Goal: Task Accomplishment & Management: Complete application form

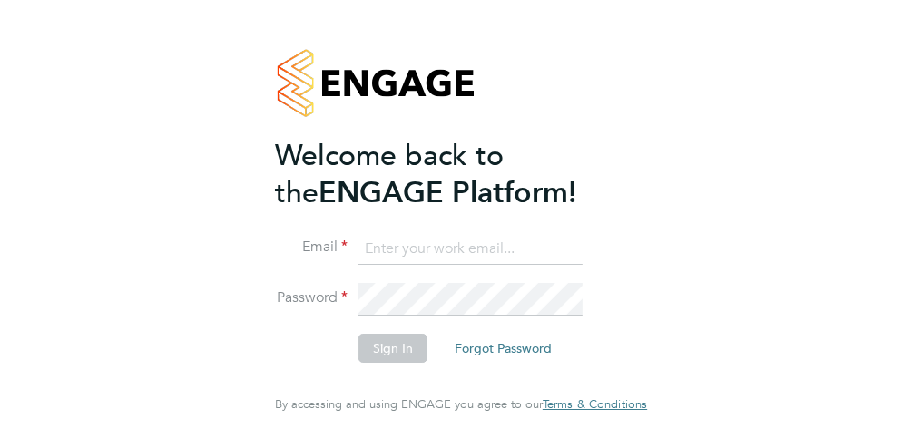
type input "simon.nichols@vistry.co.uk"
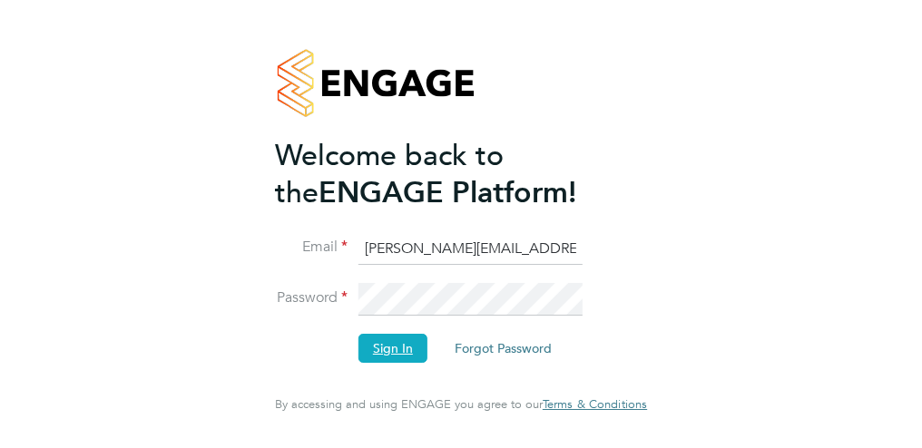
click at [394, 356] on button "Sign In" at bounding box center [393, 348] width 69 height 29
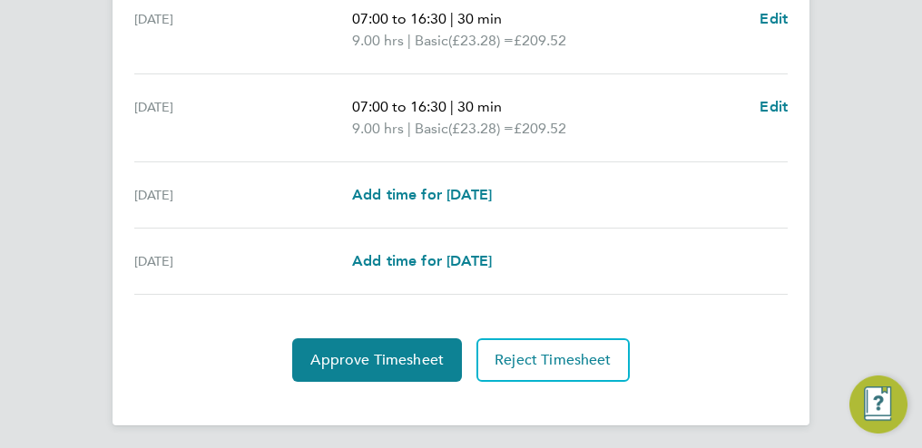
scroll to position [880, 0]
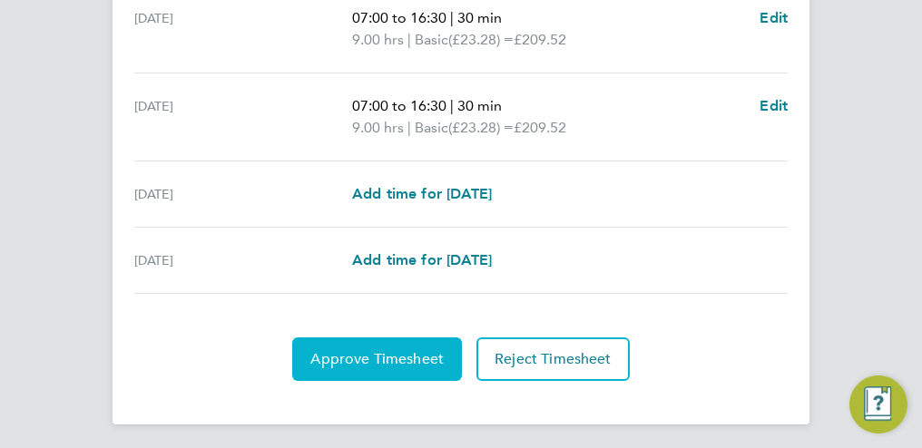
click at [369, 354] on span "Approve Timesheet" at bounding box center [376, 359] width 133 height 18
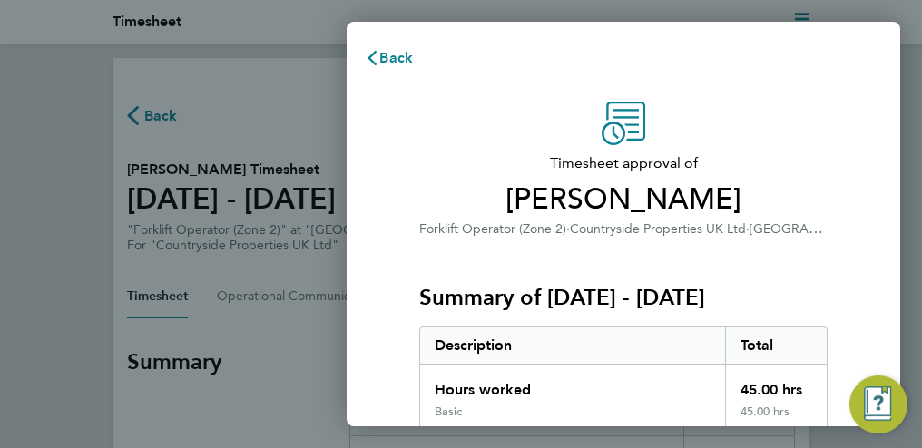
click at [870, 210] on div "Timesheet approval of [PERSON_NAME] Forklift Operator (Zone 2) · Countryside Pr…" at bounding box center [624, 412] width 554 height 665
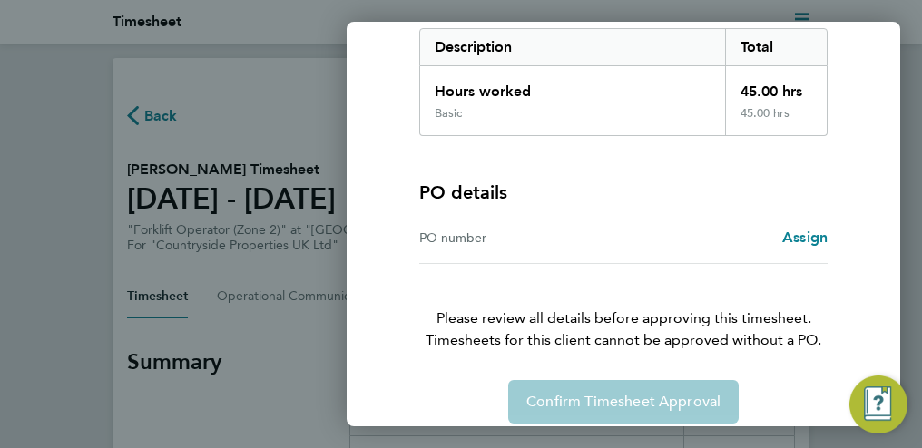
scroll to position [315, 0]
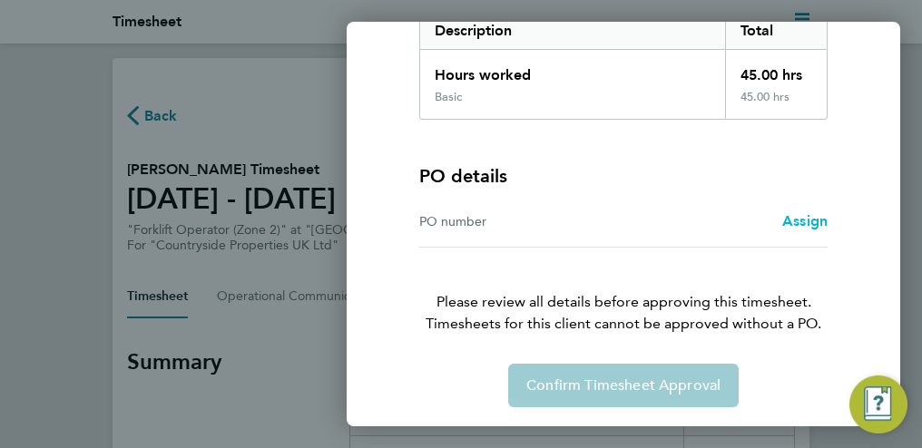
click at [801, 220] on span "Assign" at bounding box center [805, 220] width 45 height 17
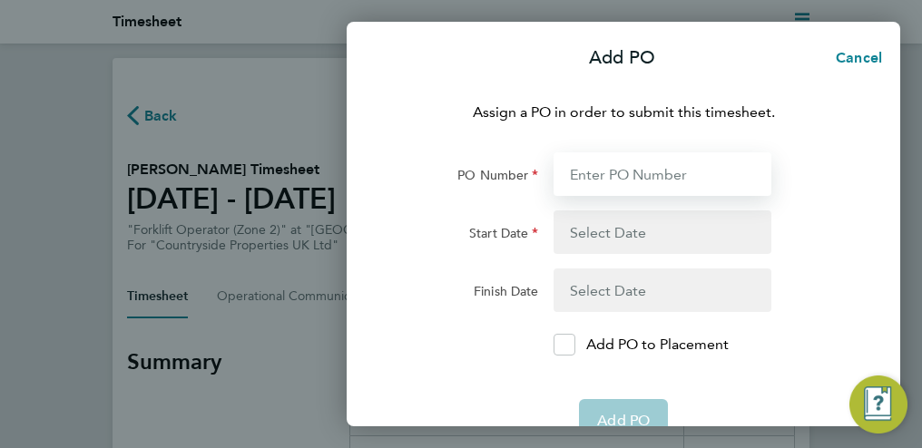
click at [616, 171] on input "PO Number" at bounding box center [663, 175] width 219 height 44
type input "M-EA002/00065"
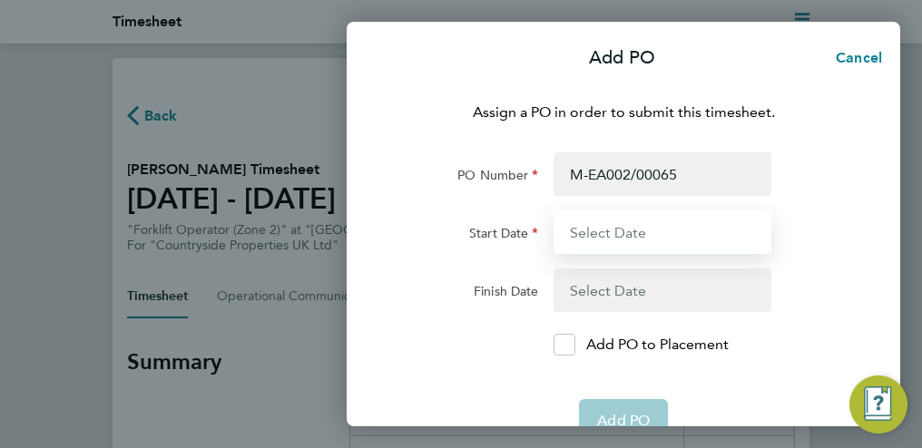
type input "[DATE]"
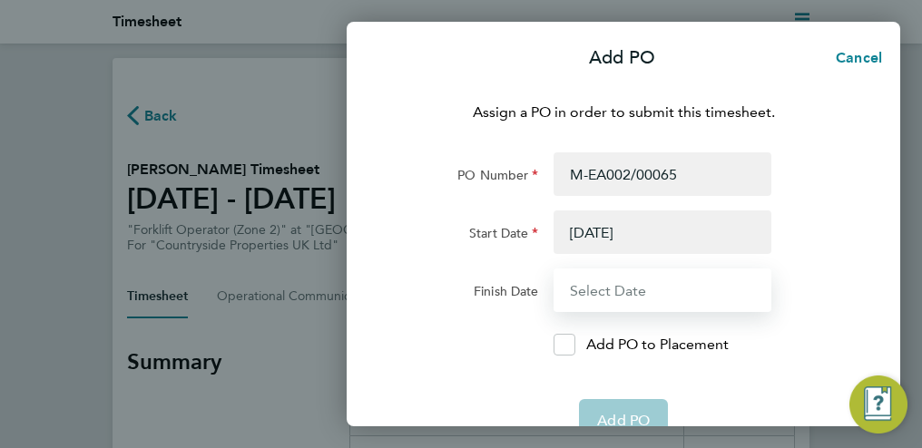
type input "[DATE]"
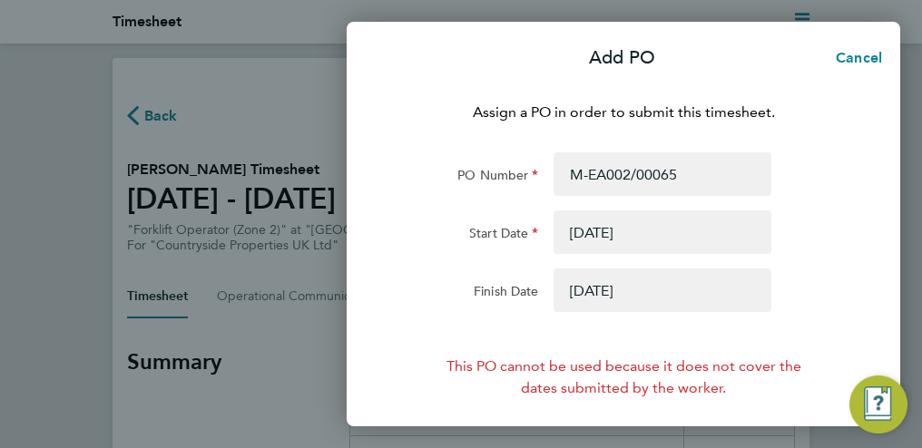
click at [580, 226] on button "button" at bounding box center [663, 233] width 219 height 44
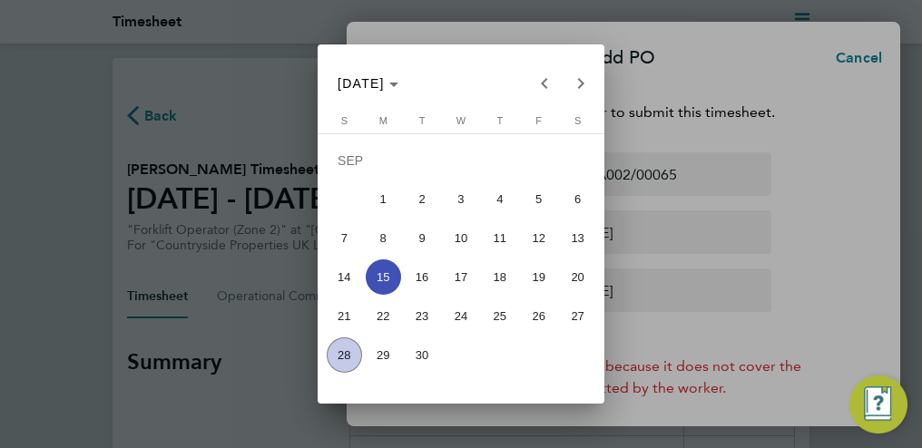
click at [383, 314] on span "22" at bounding box center [383, 316] width 35 height 35
type input "[DATE]"
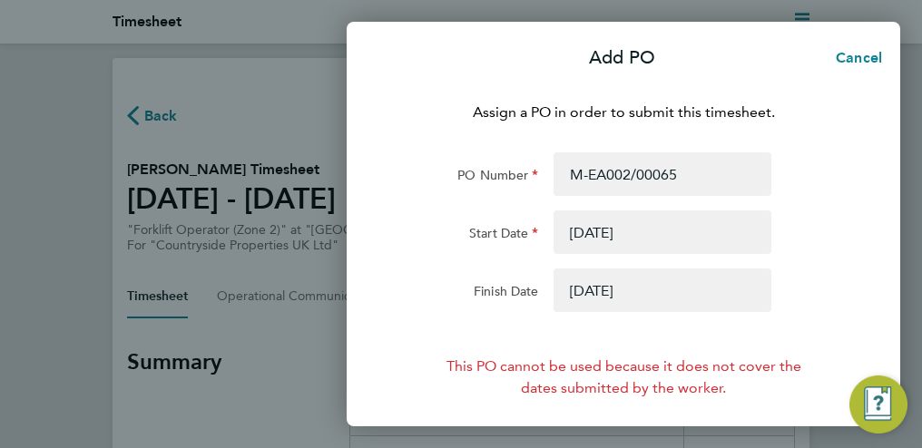
click at [612, 287] on button "button" at bounding box center [663, 291] width 219 height 44
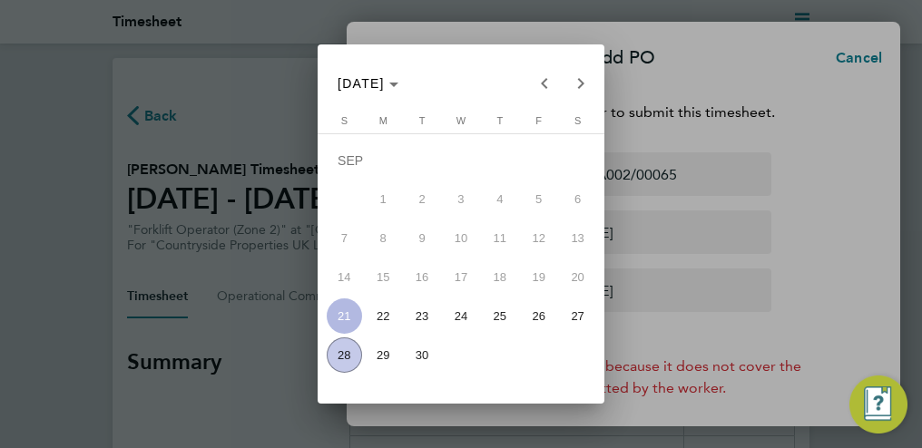
click at [344, 359] on span "28" at bounding box center [344, 355] width 35 height 35
type input "[DATE]"
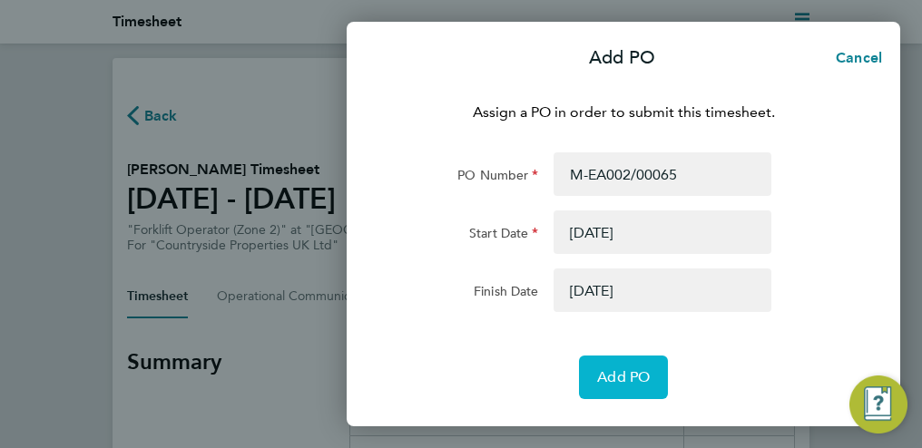
click at [615, 379] on span "Add PO" at bounding box center [623, 378] width 53 height 18
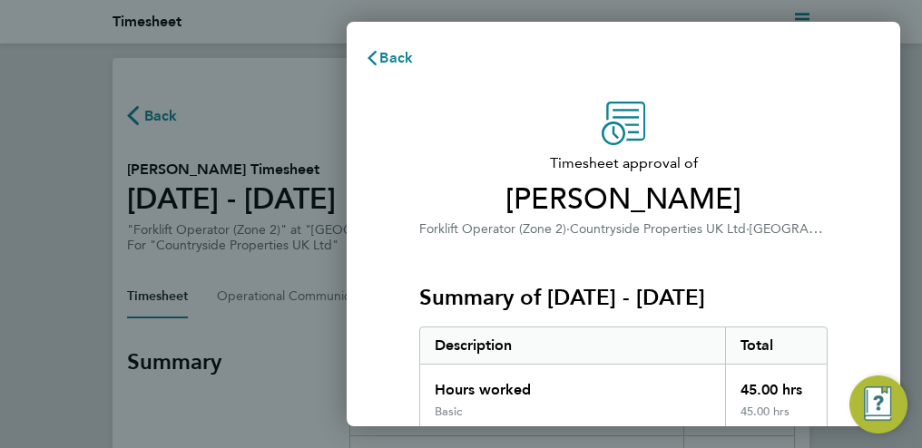
click at [675, 299] on h3 "Summary of [DATE] - [DATE]" at bounding box center [623, 297] width 409 height 29
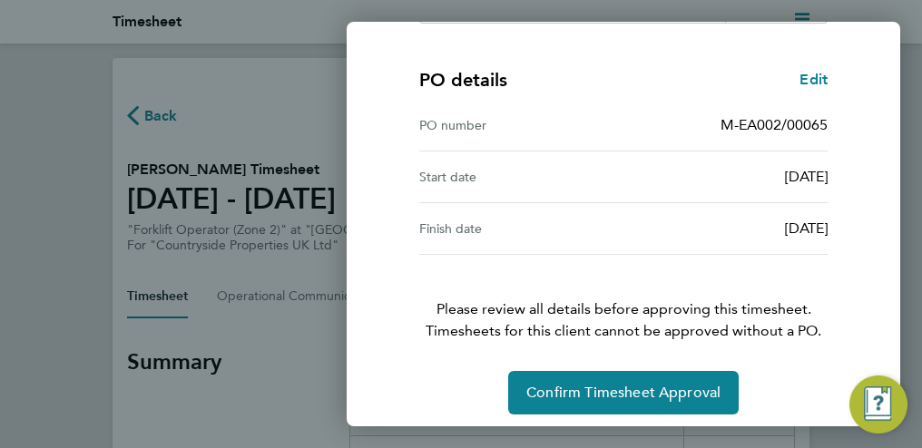
scroll to position [418, 0]
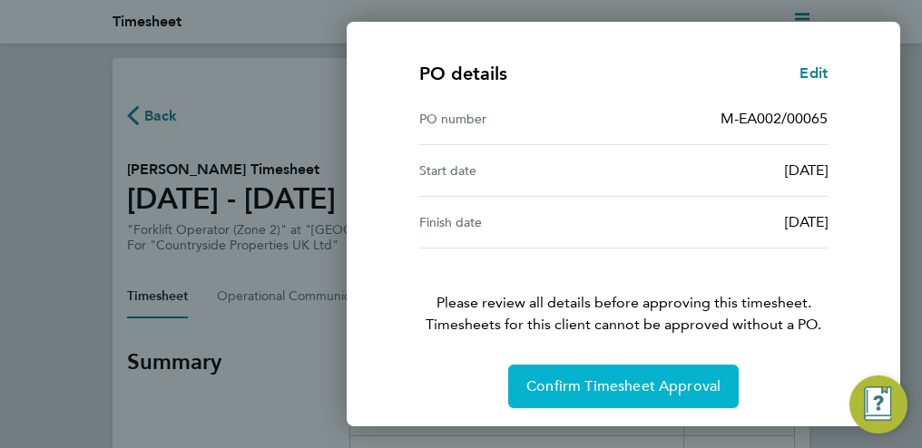
click at [577, 386] on span "Confirm Timesheet Approval" at bounding box center [624, 387] width 194 height 18
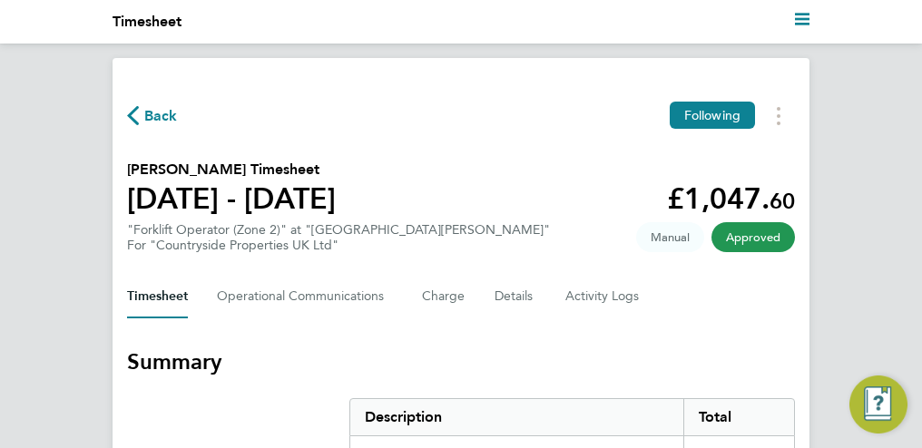
click at [158, 119] on span "Back" at bounding box center [161, 116] width 34 height 22
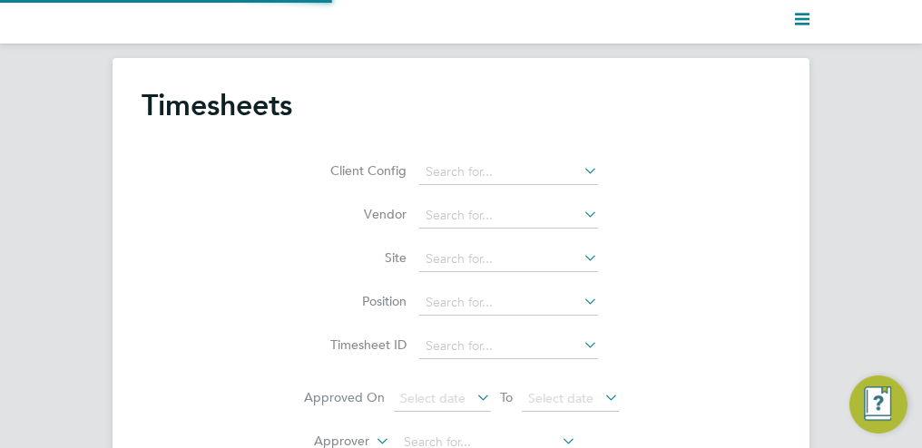
scroll to position [46, 125]
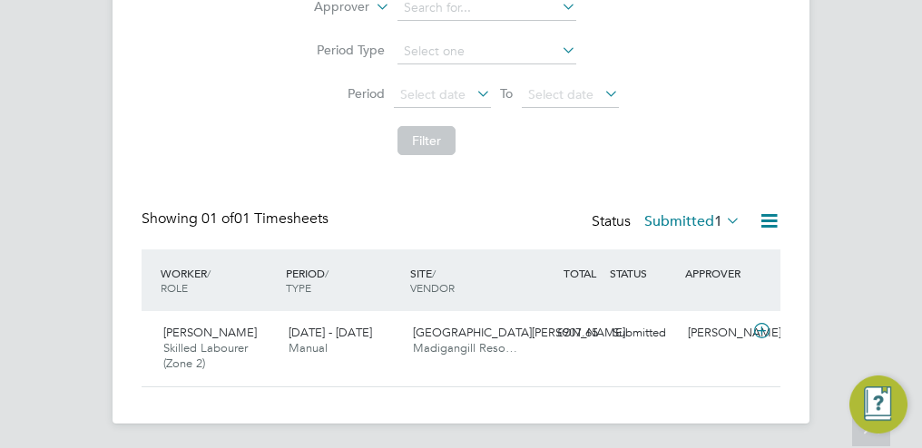
scroll to position [438, 0]
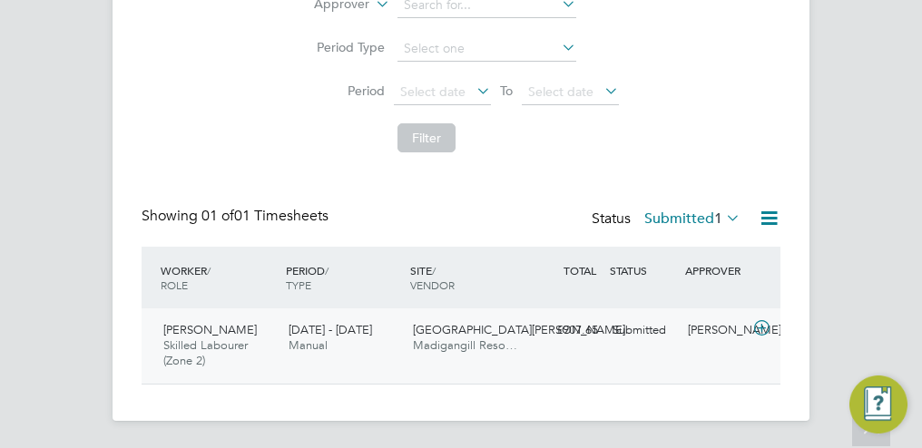
click at [213, 321] on div "[PERSON_NAME] Skilled Labourer (Zone 2) [DATE] - [DATE]" at bounding box center [218, 346] width 125 height 61
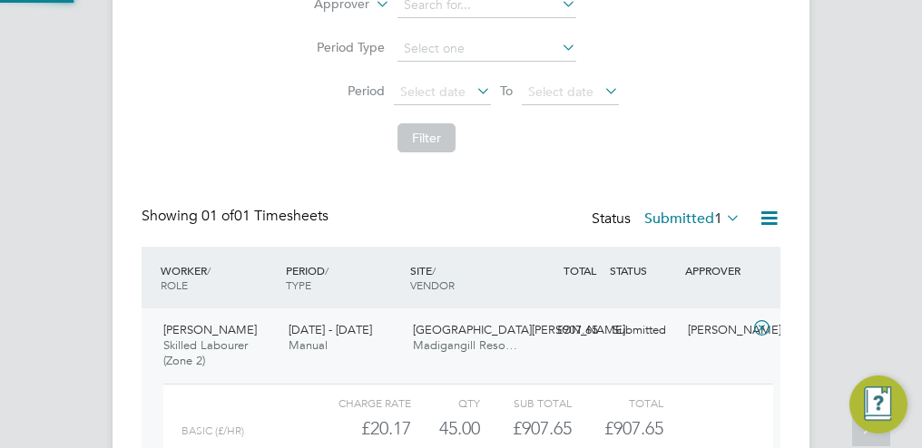
scroll to position [31, 139]
click at [762, 421] on div "Basic (£/HR) £20.17 45 45.00 45 £907.65 £907.65" at bounding box center [468, 429] width 610 height 30
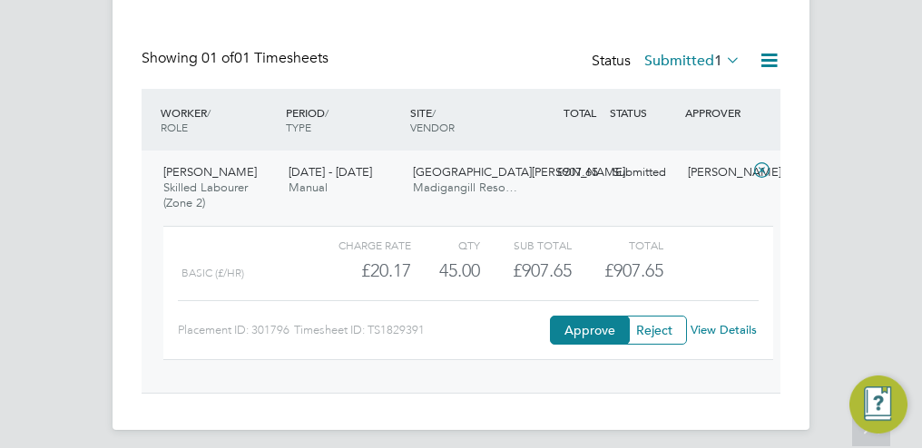
scroll to position [603, 0]
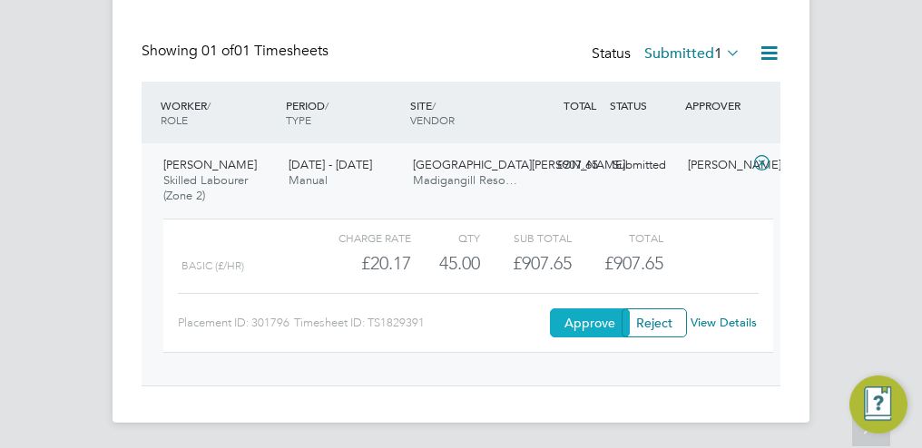
click at [577, 320] on button "Approve" at bounding box center [590, 323] width 80 height 29
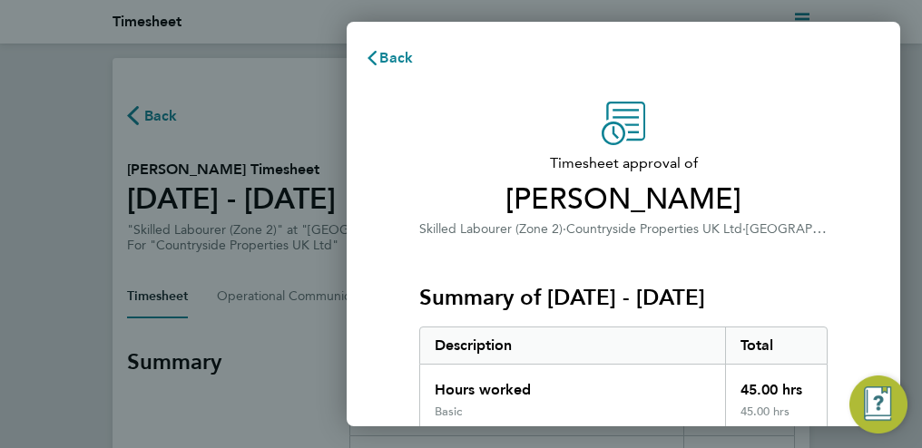
click at [824, 254] on div "Summary of [DATE] - [DATE] Description Total Hours worked 45.00 hrs Basic 45.00…" at bounding box center [623, 337] width 409 height 195
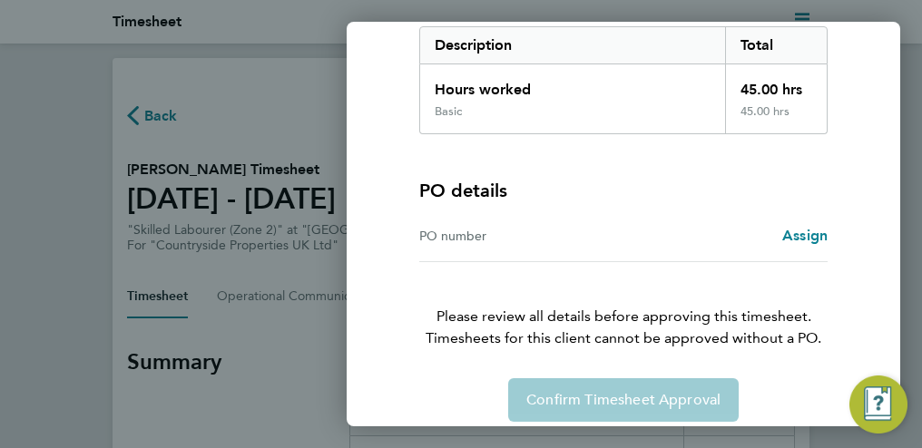
scroll to position [315, 0]
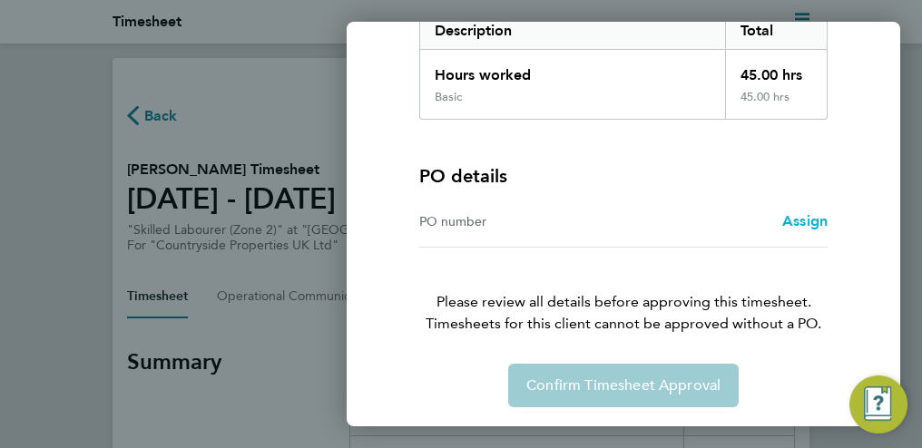
click at [807, 222] on span "Assign" at bounding box center [805, 220] width 45 height 17
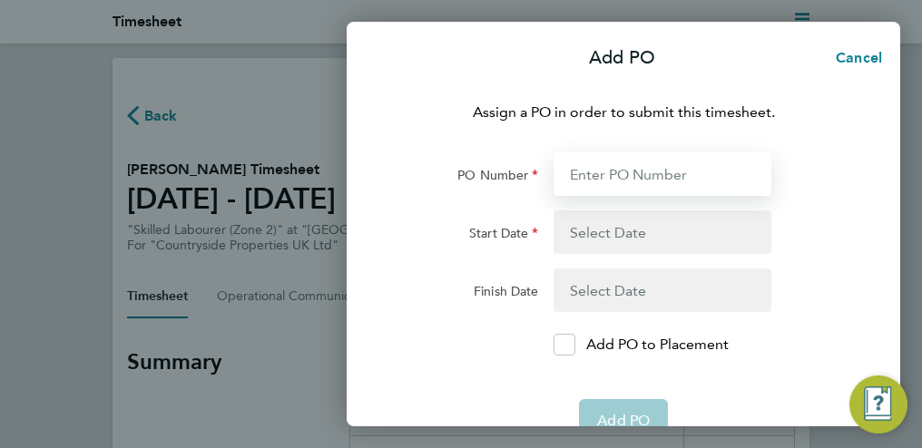
click at [619, 179] on input "PO Number" at bounding box center [663, 175] width 219 height 44
type input "M-EA002/00065"
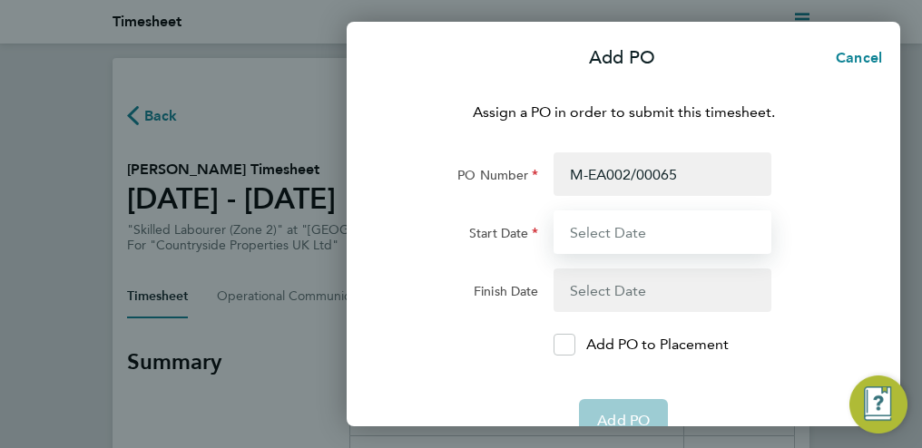
type input "[DATE]"
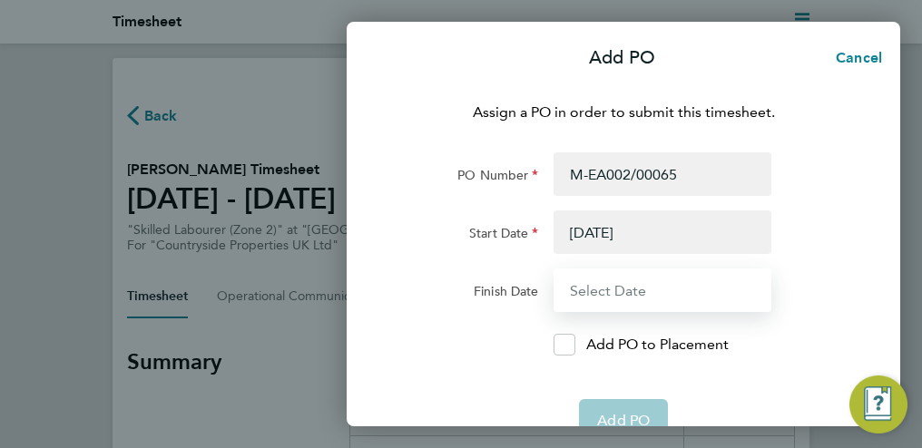
type input "[DATE]"
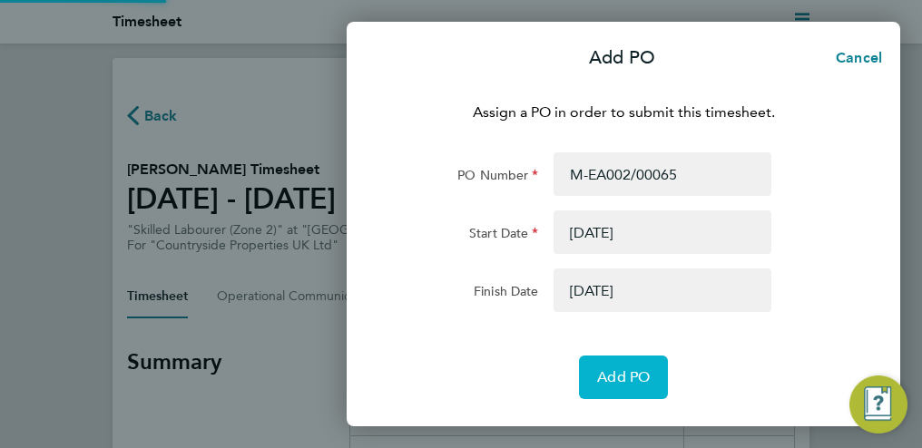
click at [621, 365] on button "Add PO" at bounding box center [623, 378] width 89 height 44
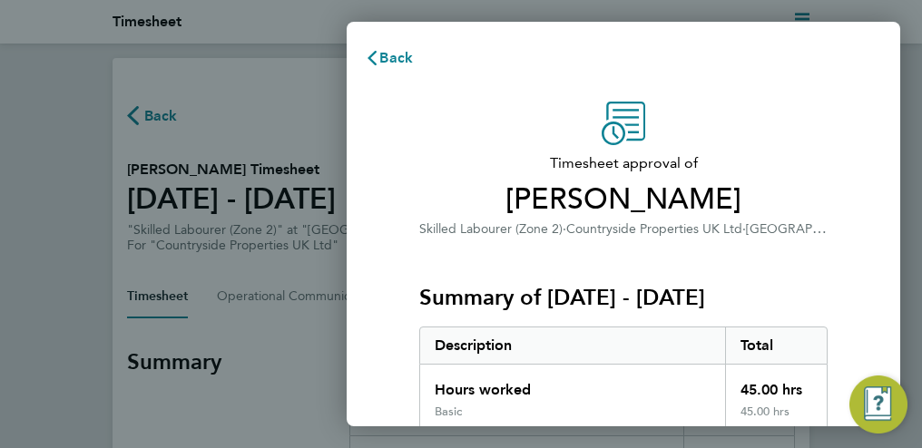
click at [820, 330] on div "Total" at bounding box center [776, 346] width 102 height 36
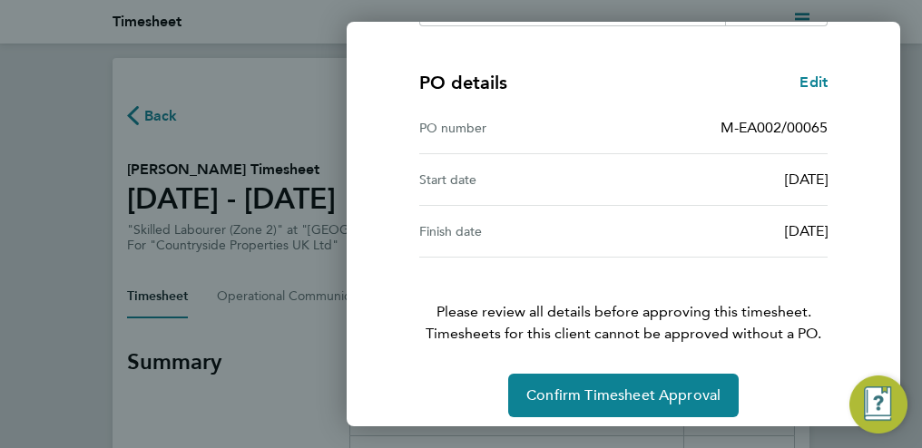
scroll to position [418, 0]
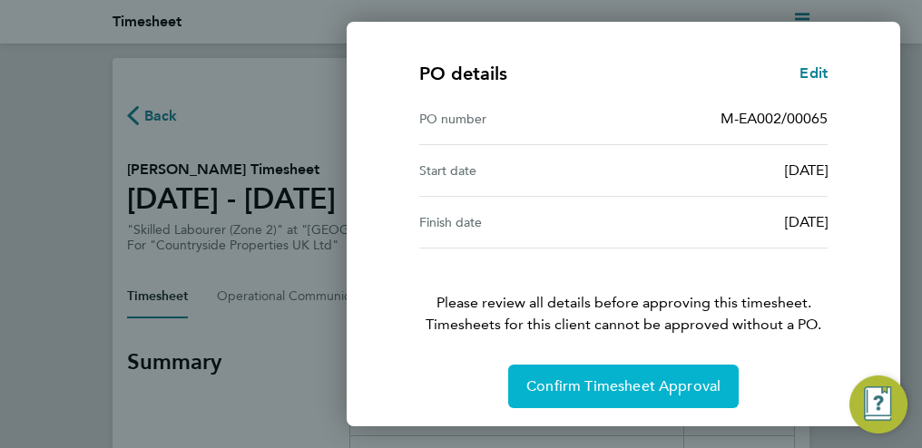
click at [596, 370] on button "Confirm Timesheet Approval" at bounding box center [623, 387] width 231 height 44
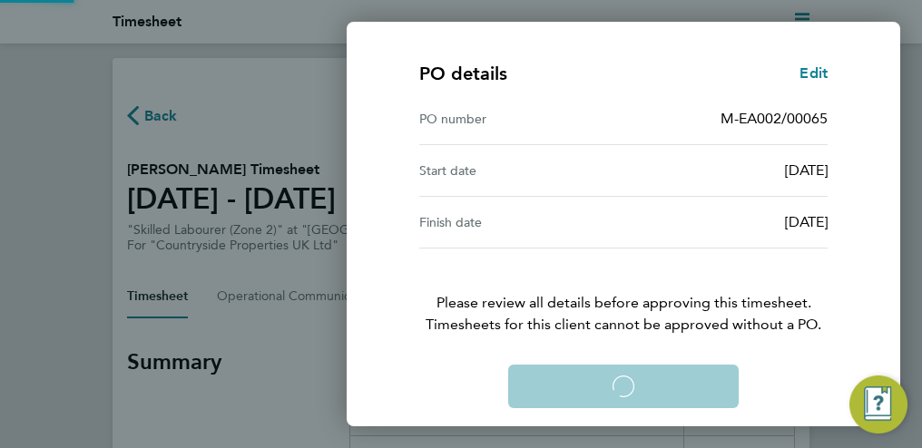
click at [596, 370] on div "Confirm Timesheet Approval Loading" at bounding box center [624, 387] width 452 height 44
